Goal: Transaction & Acquisition: Subscribe to service/newsletter

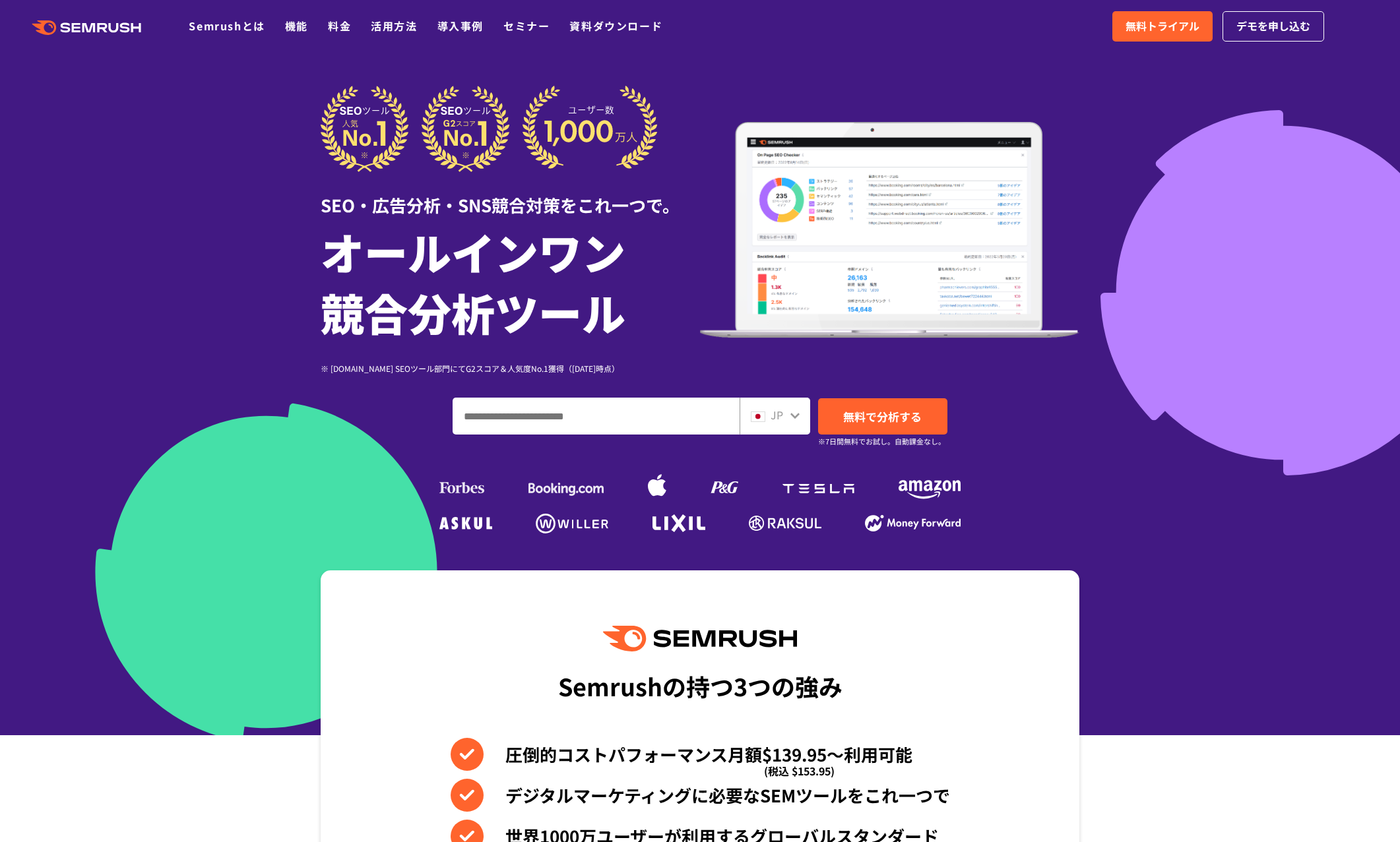
click at [340, 27] on link "料金" at bounding box center [339, 26] width 23 height 16
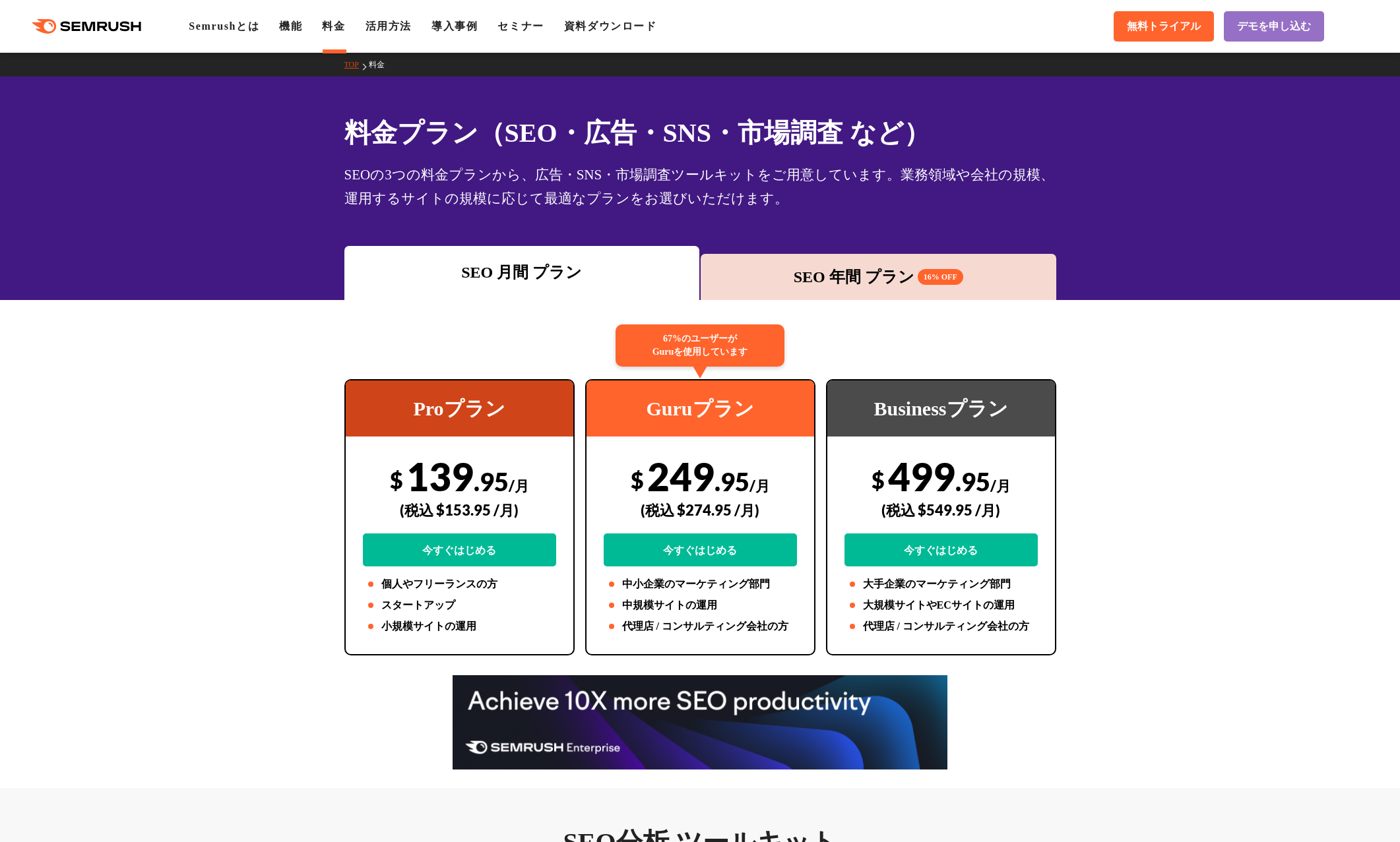
click at [854, 279] on div "SEO 年間 プラン 16% OFF" at bounding box center [878, 277] width 343 height 24
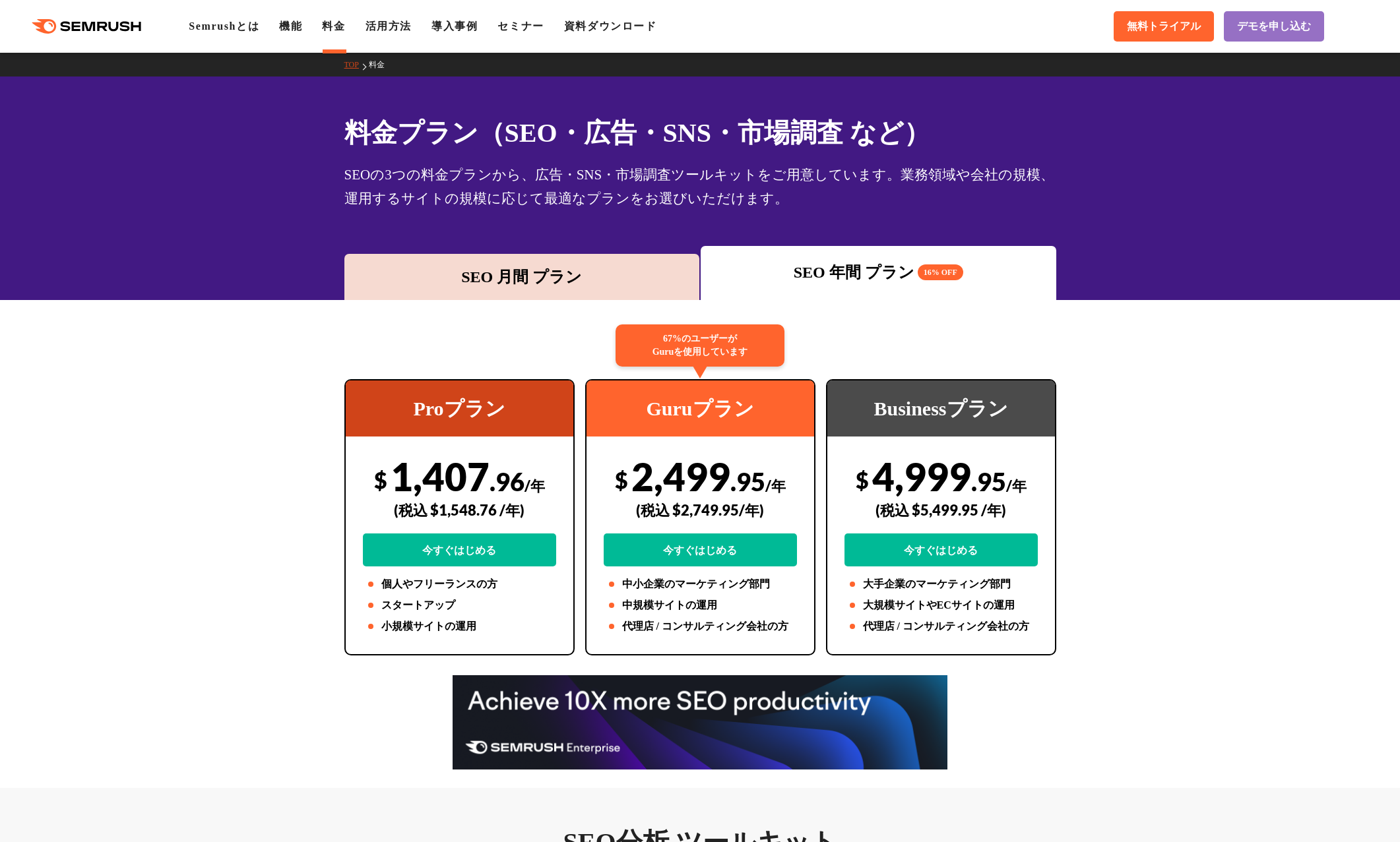
click at [570, 262] on div "SEO 月間 プラン" at bounding box center [522, 276] width 355 height 46
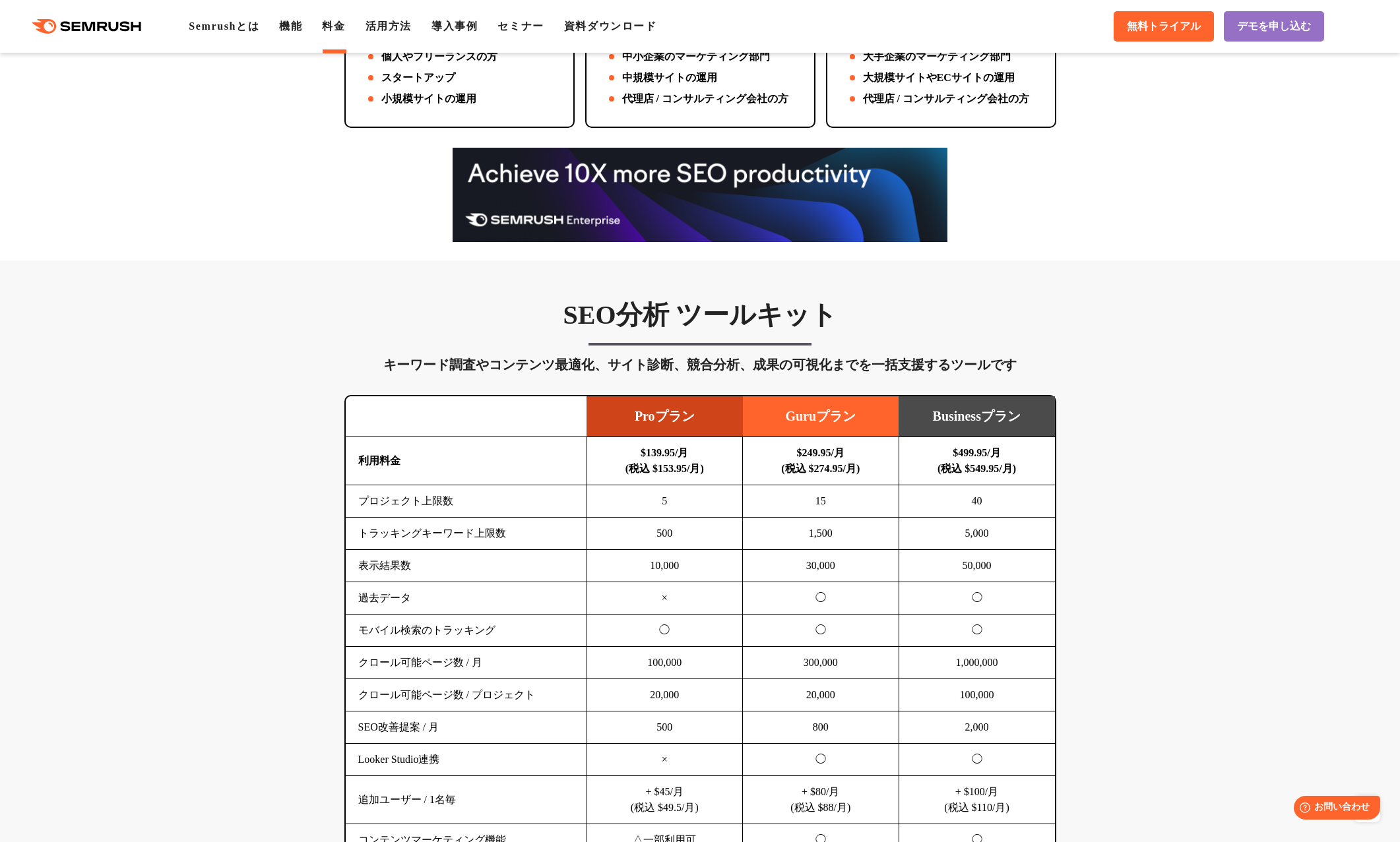
scroll to position [703, 0]
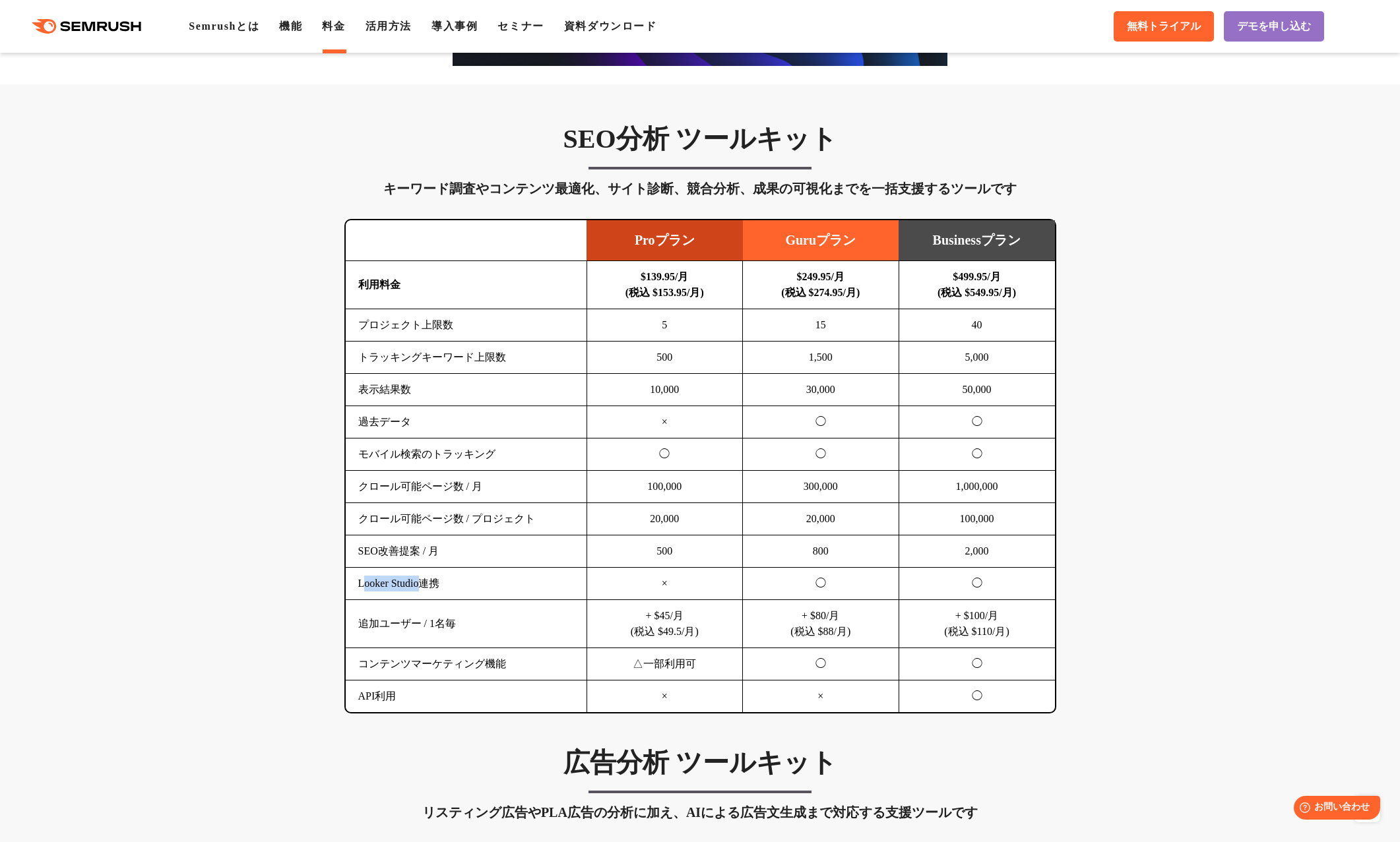
drag, startPoint x: 426, startPoint y: 590, endPoint x: 363, endPoint y: 596, distance: 63.3
click at [363, 596] on td "Looker Studio連携" at bounding box center [466, 584] width 241 height 32
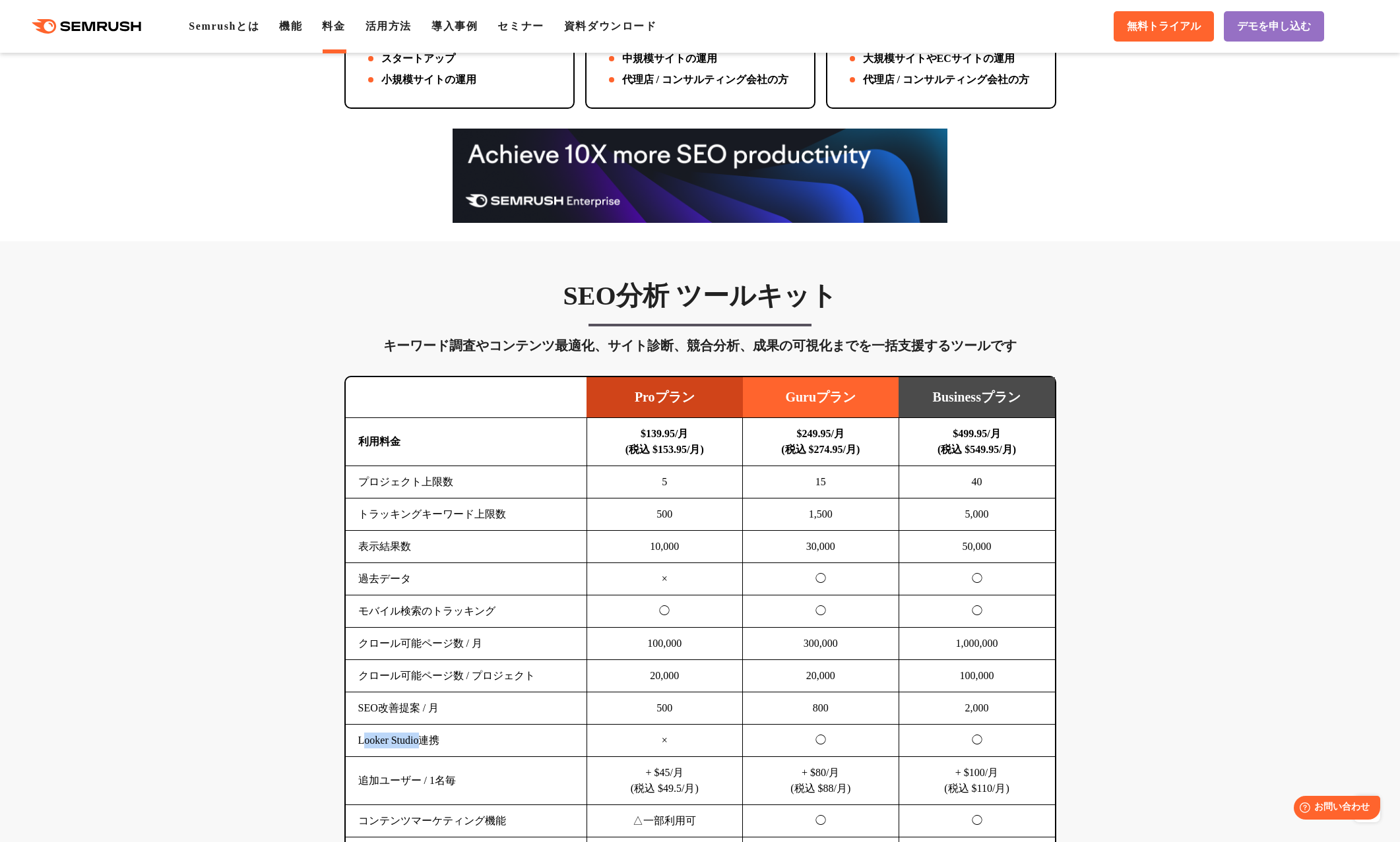
scroll to position [528, 0]
